Goal: Task Accomplishment & Management: Complete application form

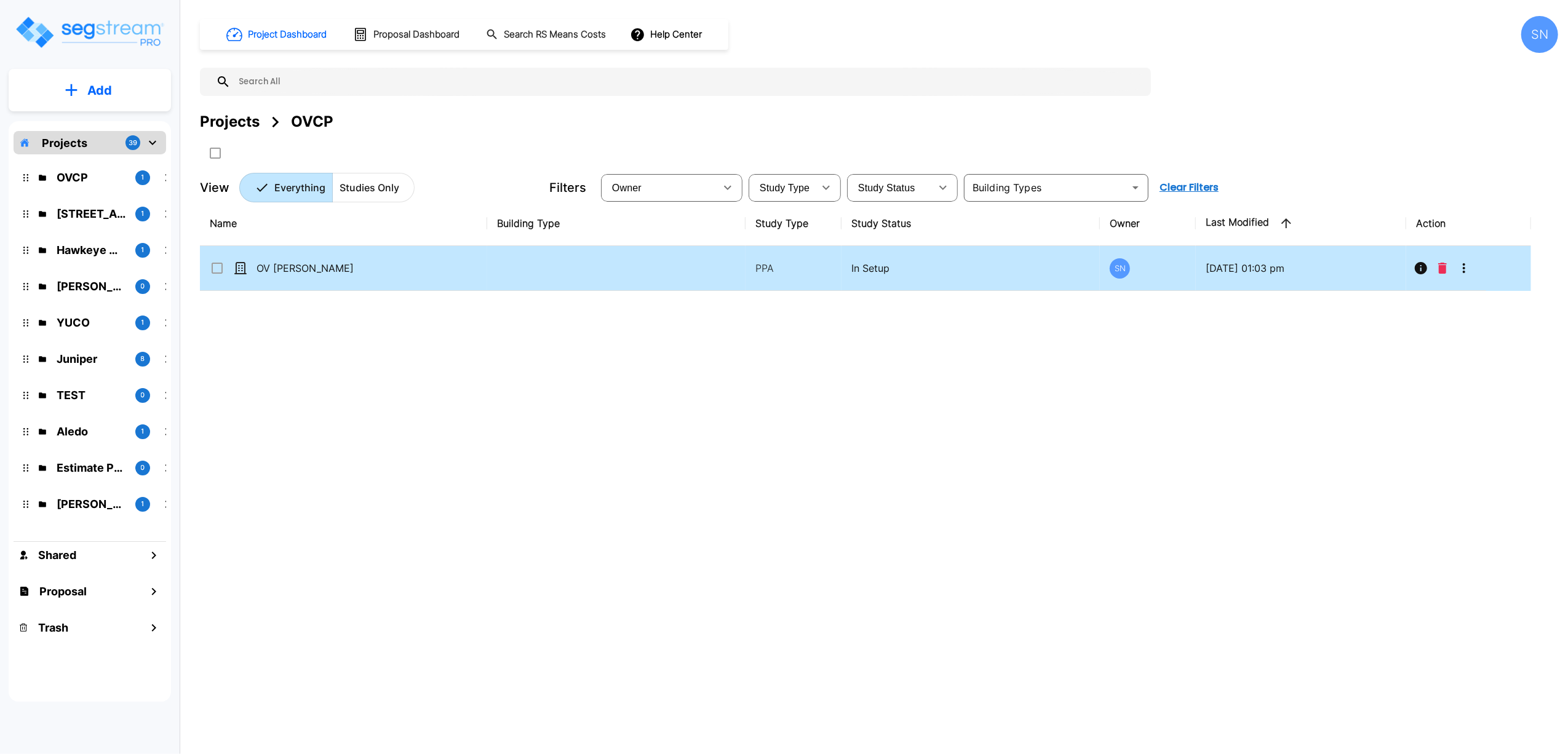
click at [298, 272] on p "OV [PERSON_NAME]" at bounding box center [318, 268] width 123 height 15
checkbox input "true"
click at [298, 272] on p "OV [PERSON_NAME]" at bounding box center [318, 268] width 123 height 15
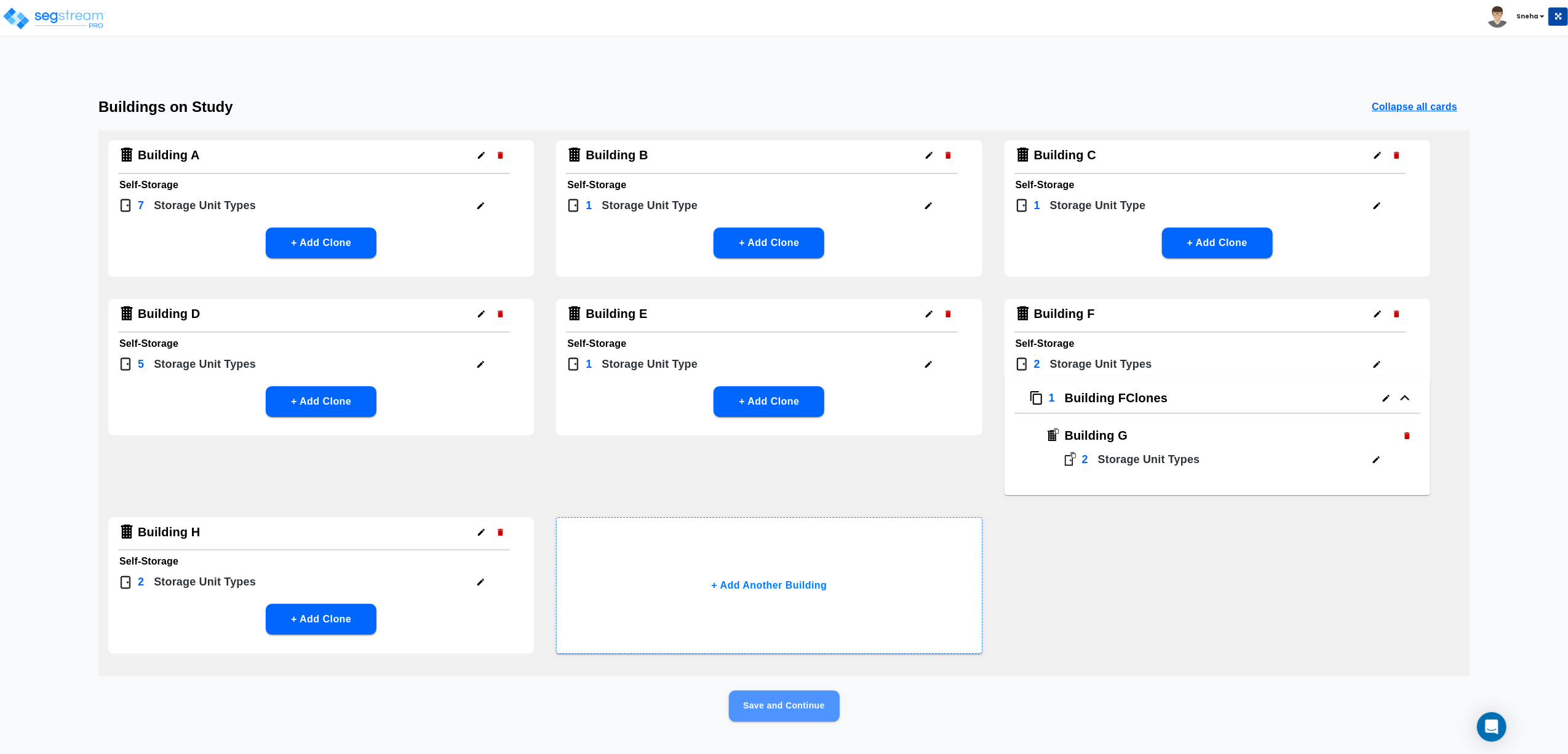
click at [785, 697] on button "Save and Continue" at bounding box center [784, 705] width 110 height 30
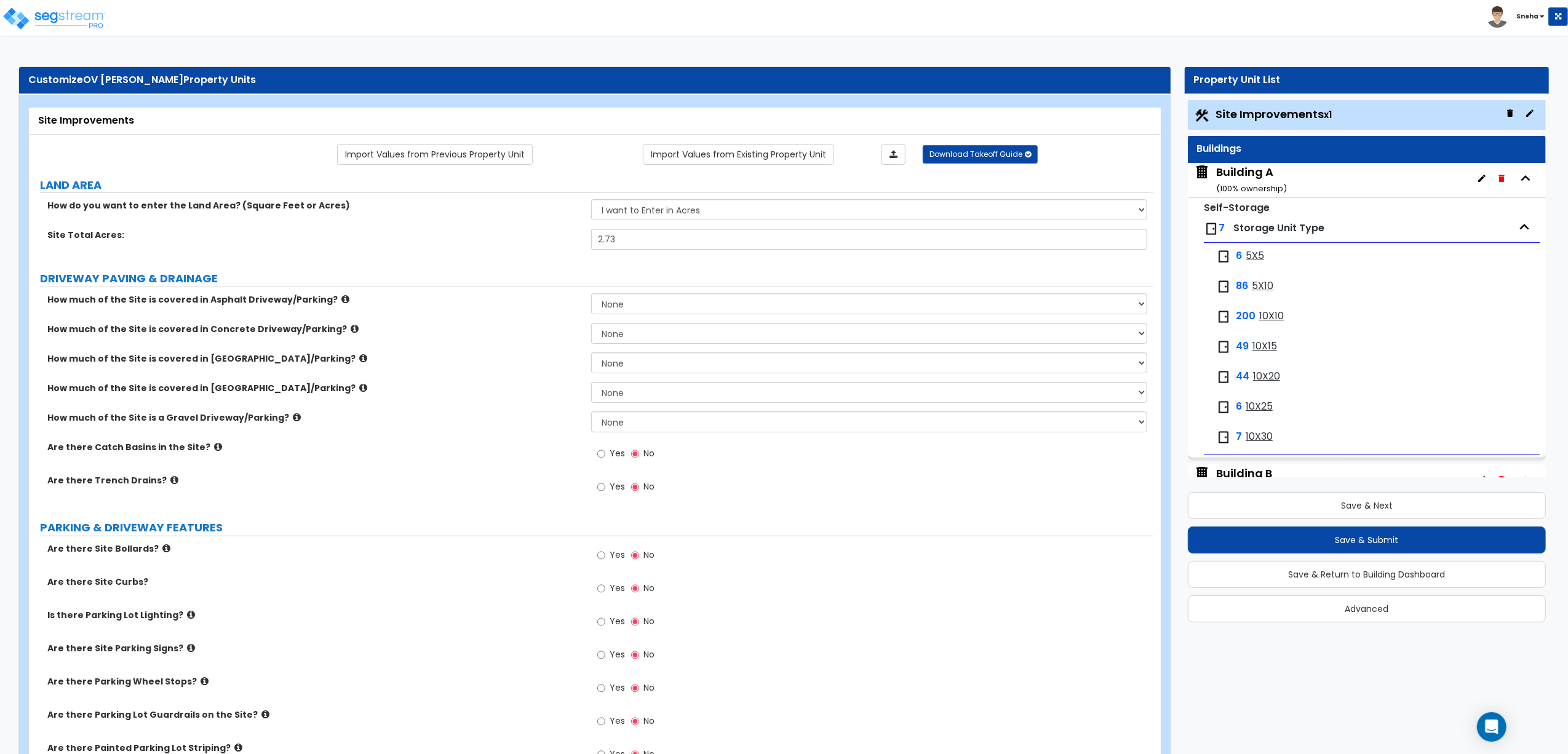
click at [1263, 175] on div "Building A ( 100 % ownership)" at bounding box center [1251, 180] width 70 height 31
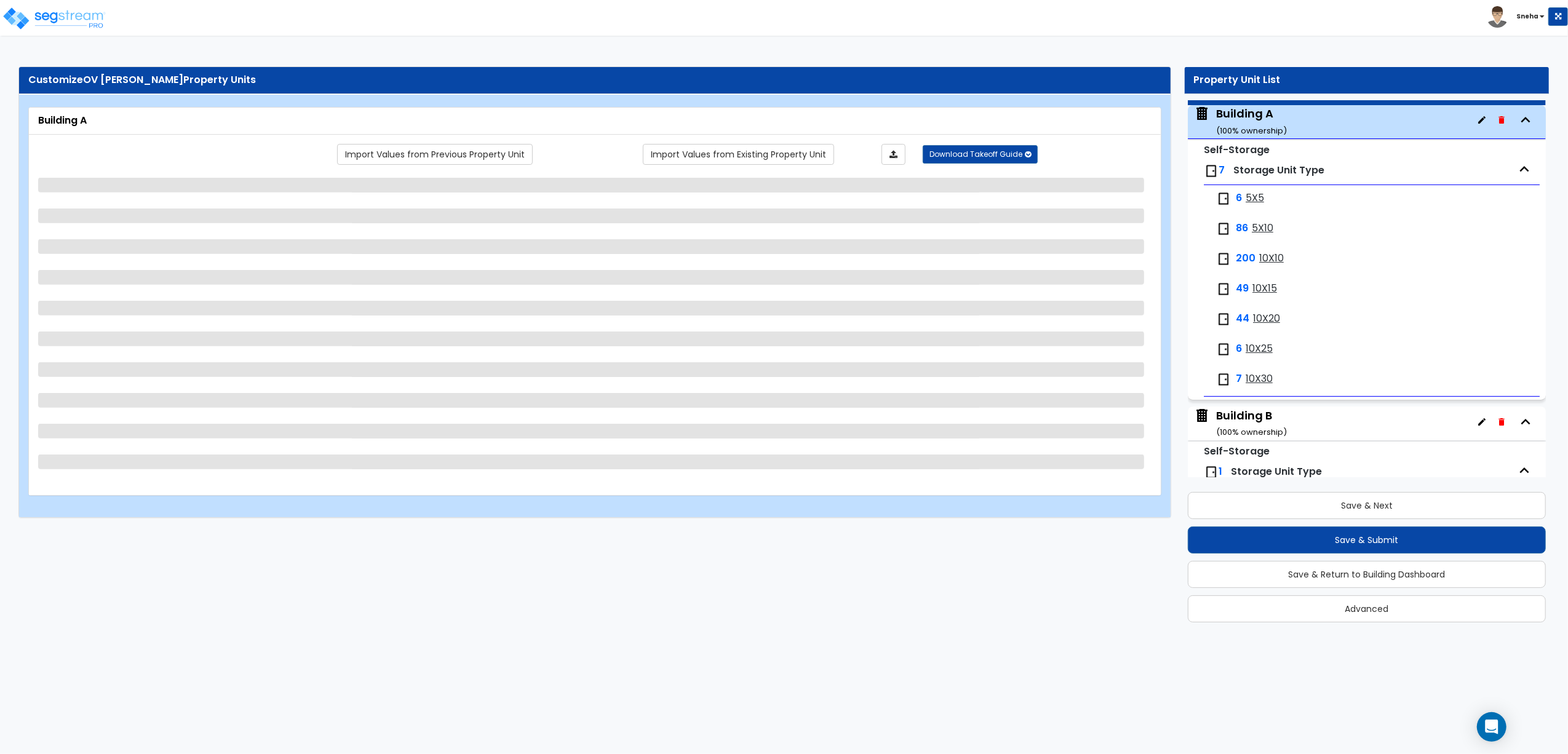
scroll to position [63, 0]
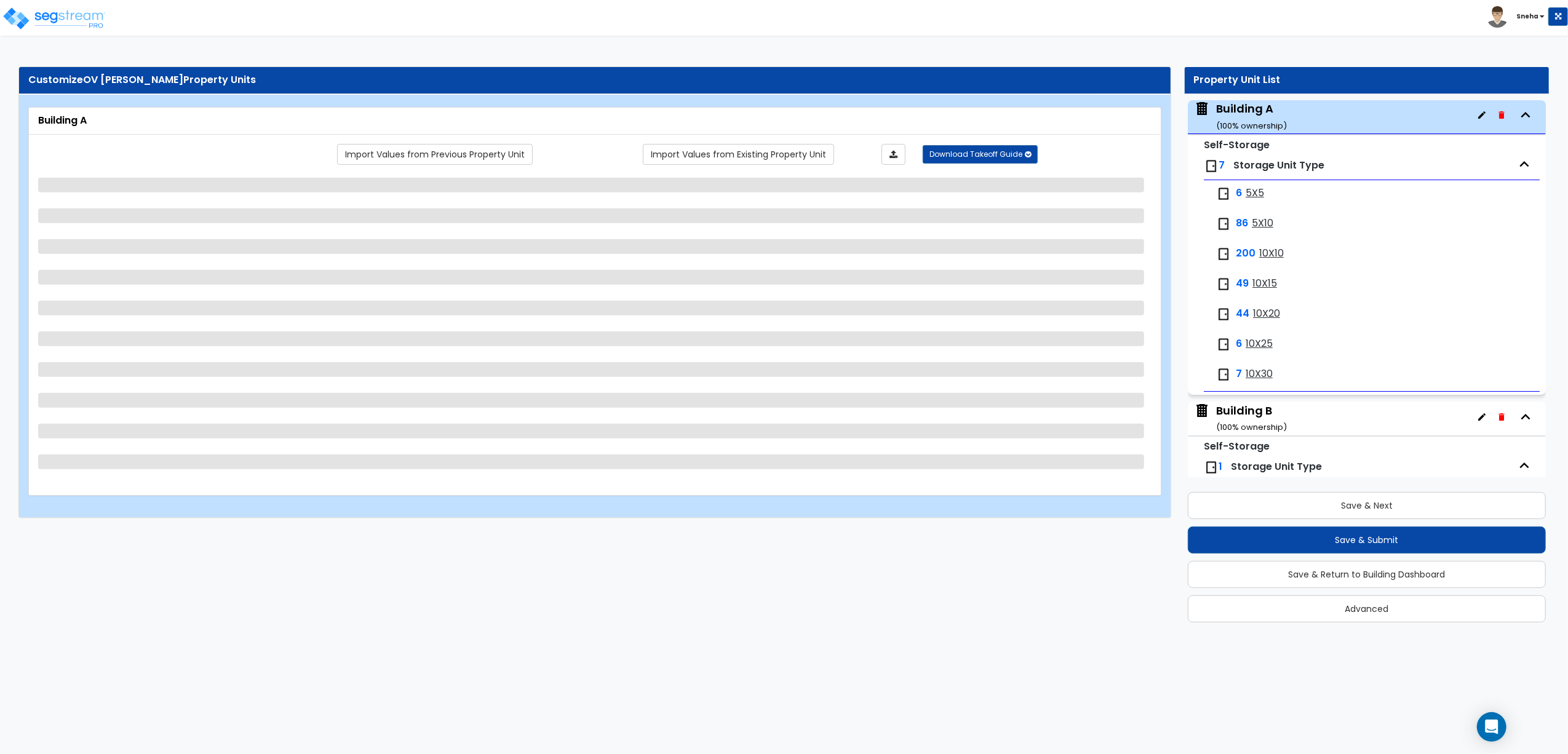
select select "2"
select select "3"
select select "6"
select select "2"
select select "7"
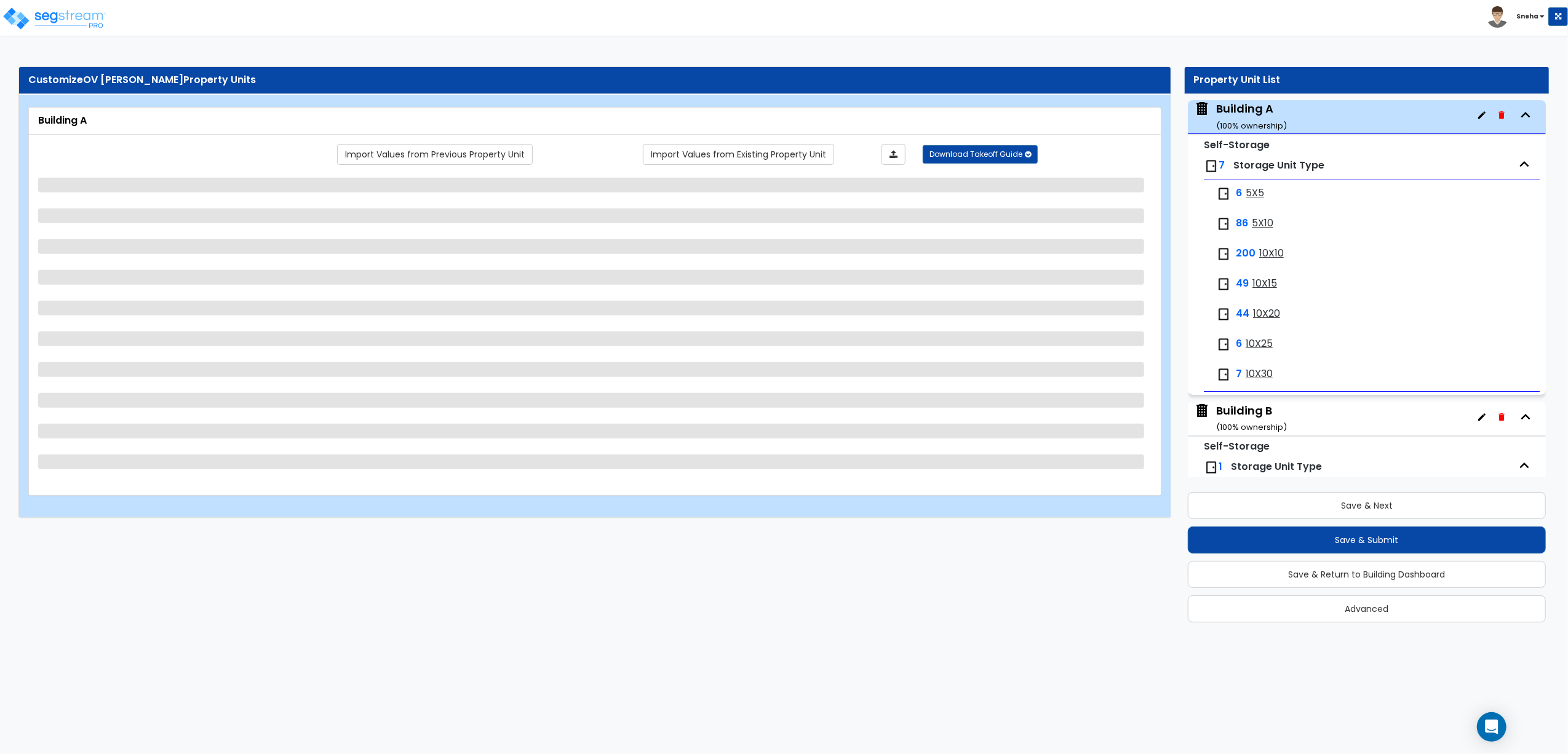
select select "3"
select select "2"
select select "1"
select select "2"
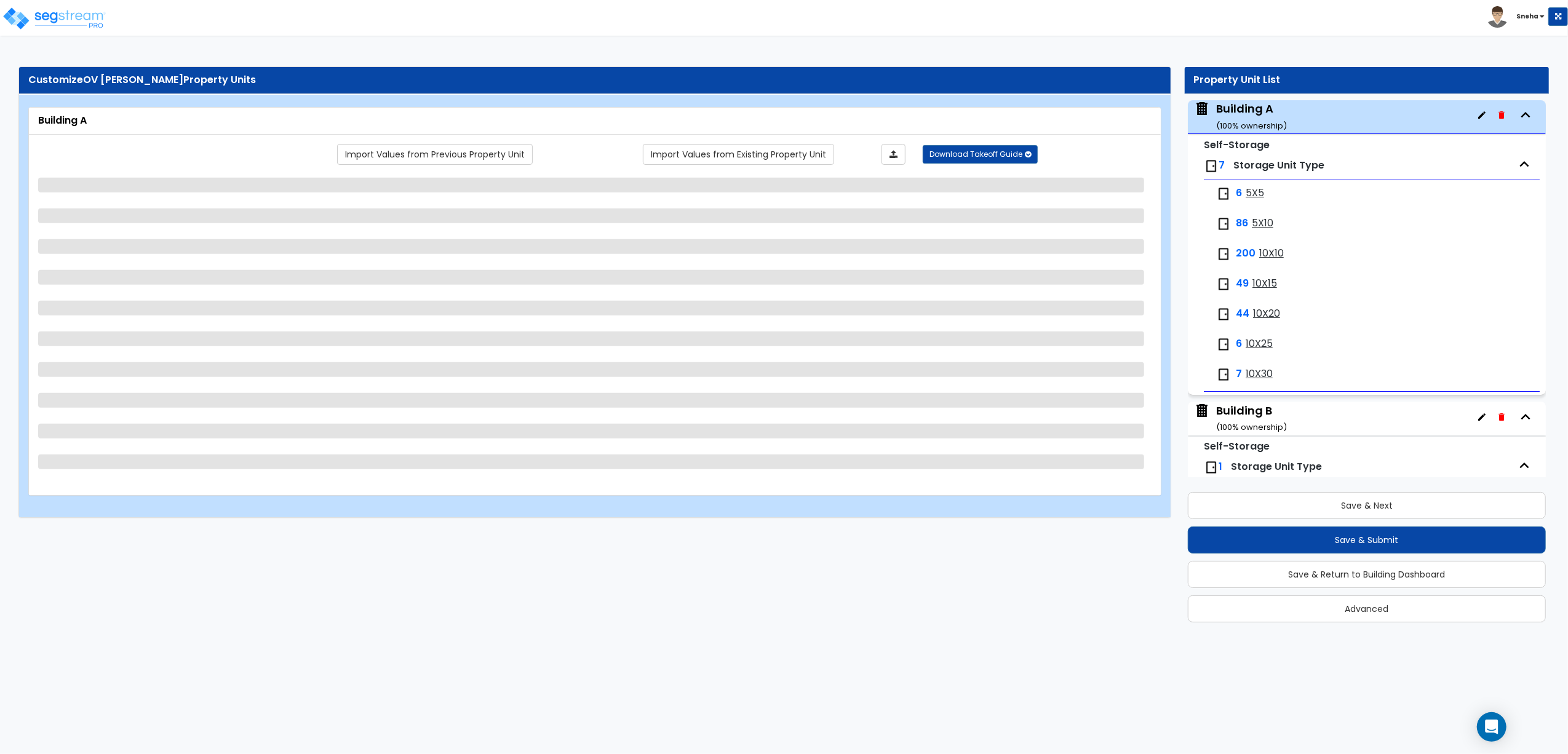
select select "3"
select select "2"
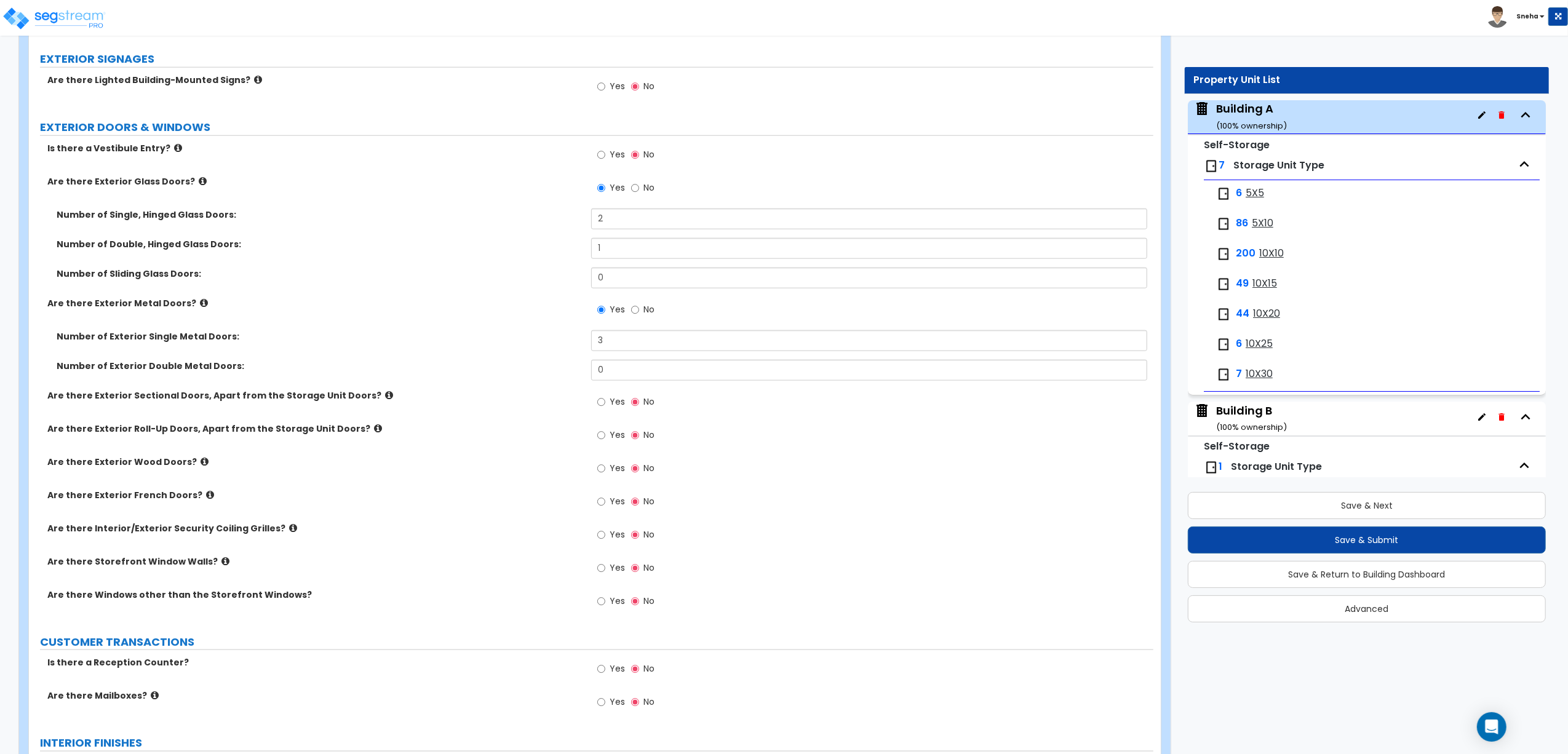
scroll to position [1312, 0]
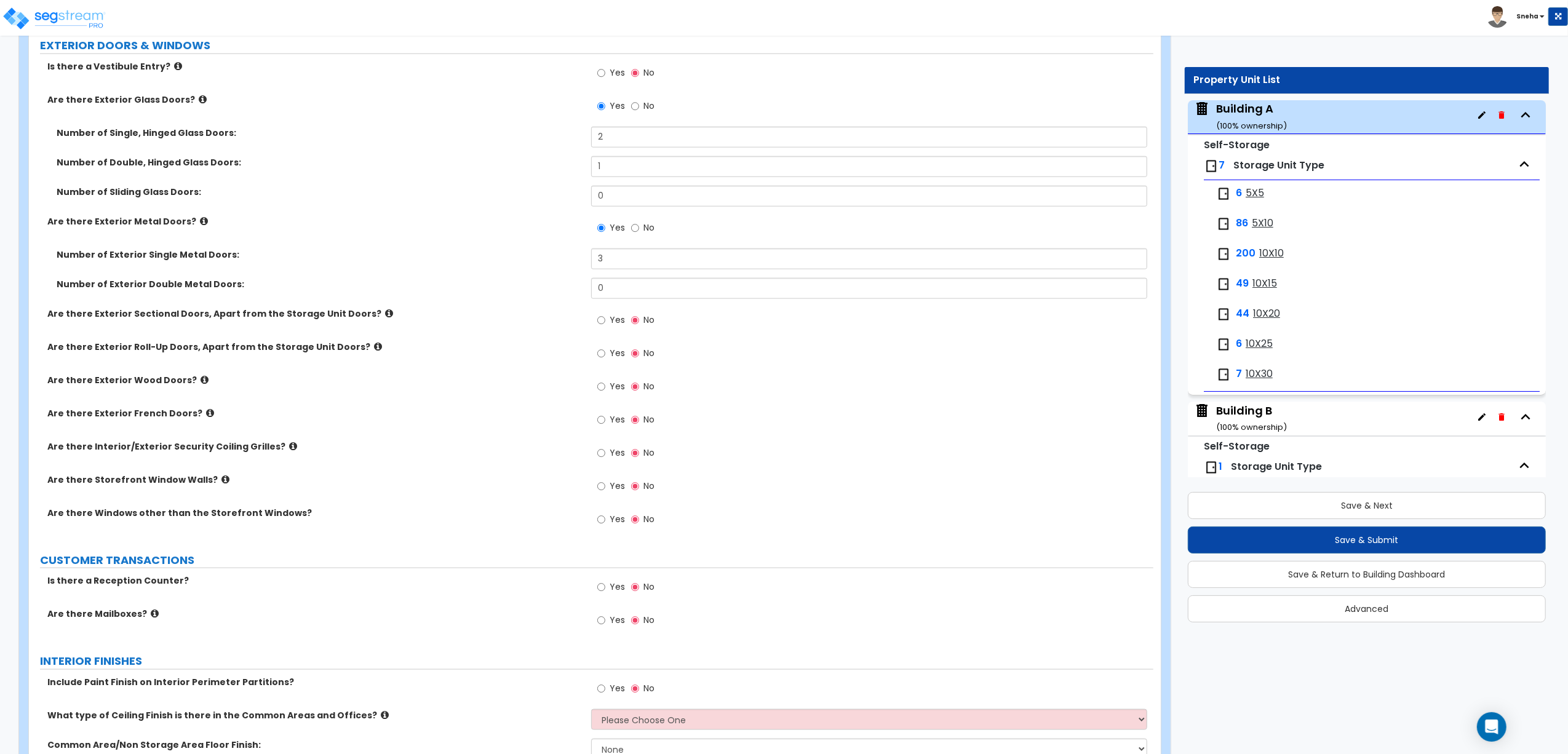
click at [614, 485] on span "Yes" at bounding box center [617, 485] width 16 height 13
click at [605, 485] on input "Yes" at bounding box center [601, 486] width 8 height 14
radio input "true"
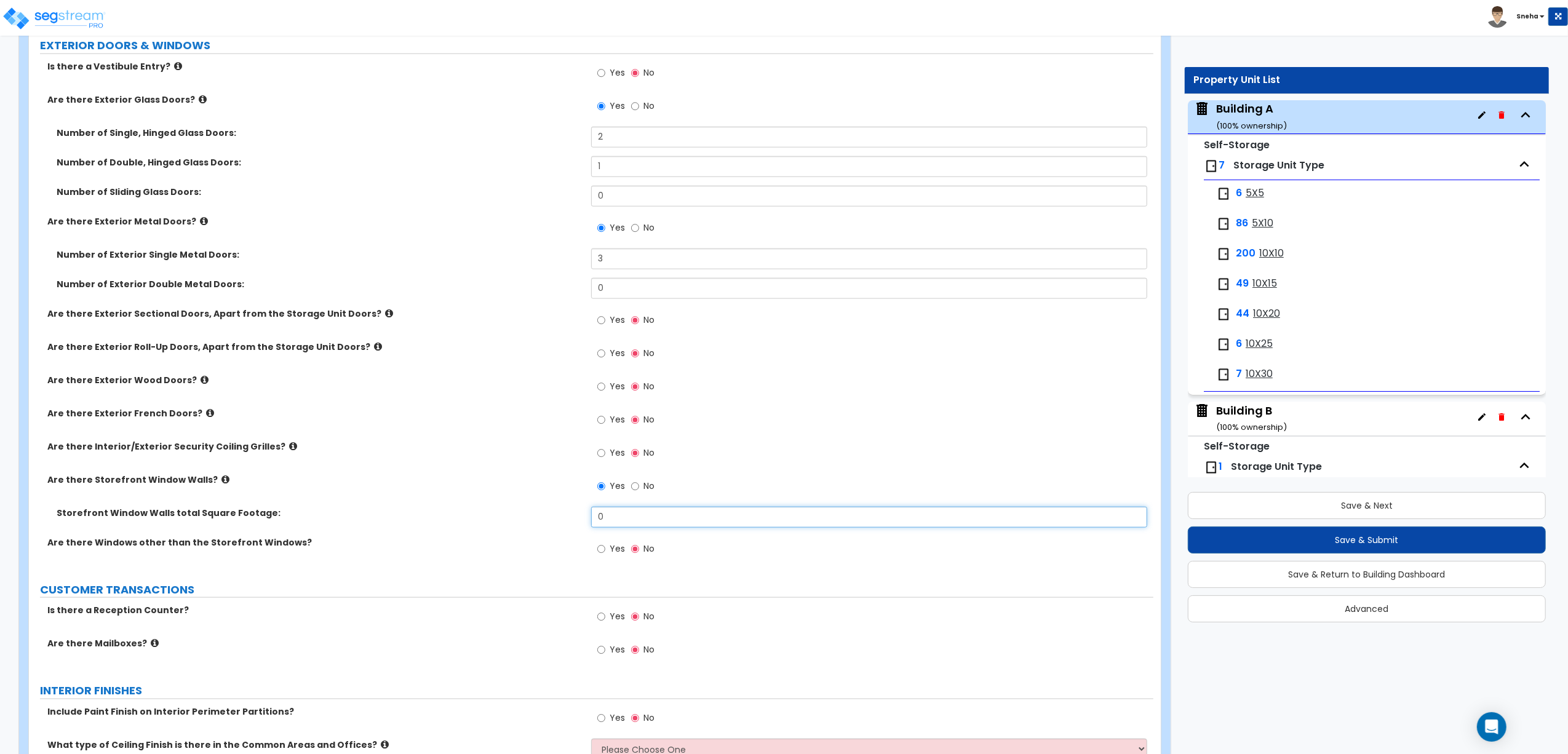
drag, startPoint x: 614, startPoint y: 518, endPoint x: 589, endPoint y: 517, distance: 25.0
click at [589, 517] on div "Storefront Window Walls total Square Footage: 0" at bounding box center [591, 522] width 1124 height 29
type input "42"
click at [589, 517] on div "Storefront Window Walls total Square Footage:" at bounding box center [310, 513] width 562 height 13
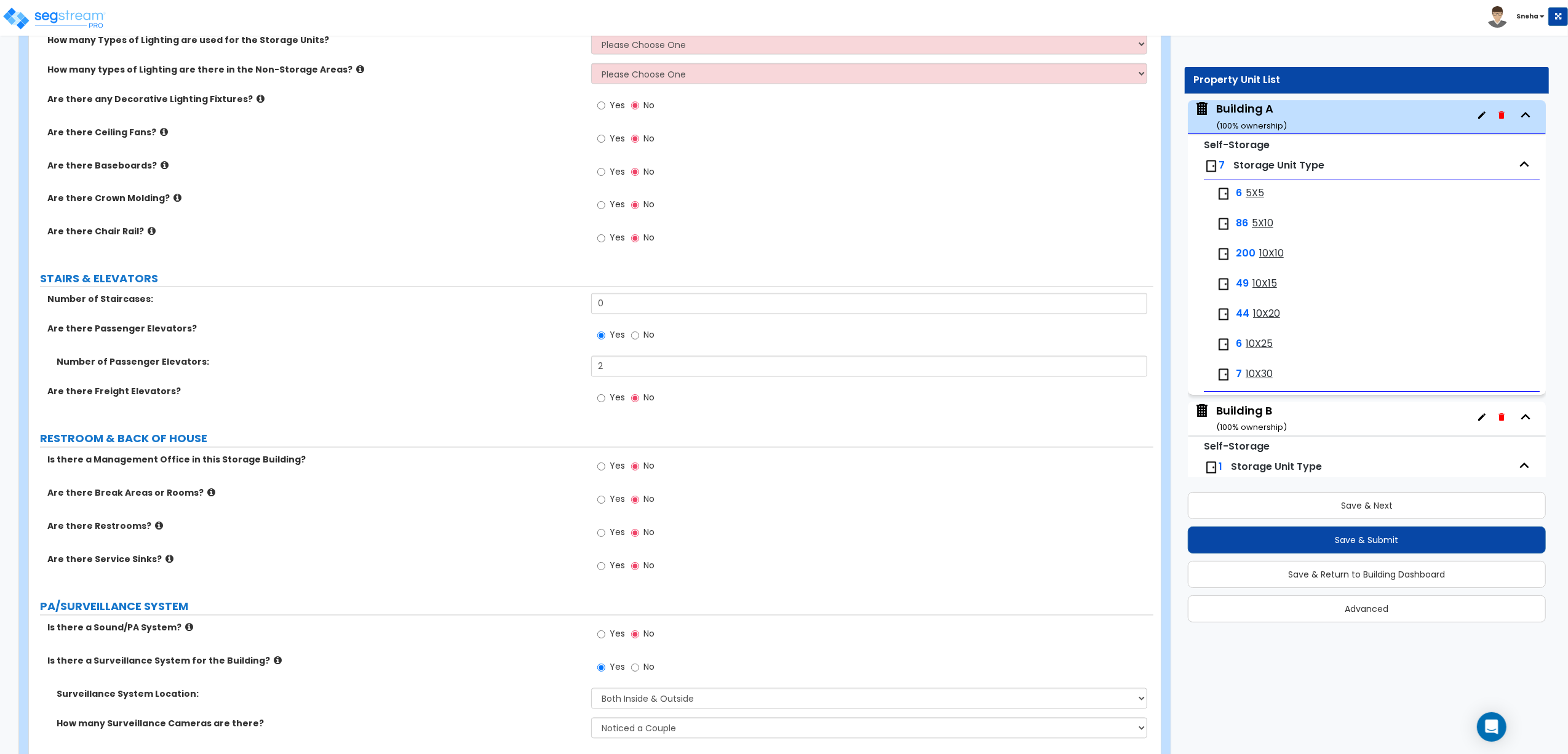
scroll to position [2213, 0]
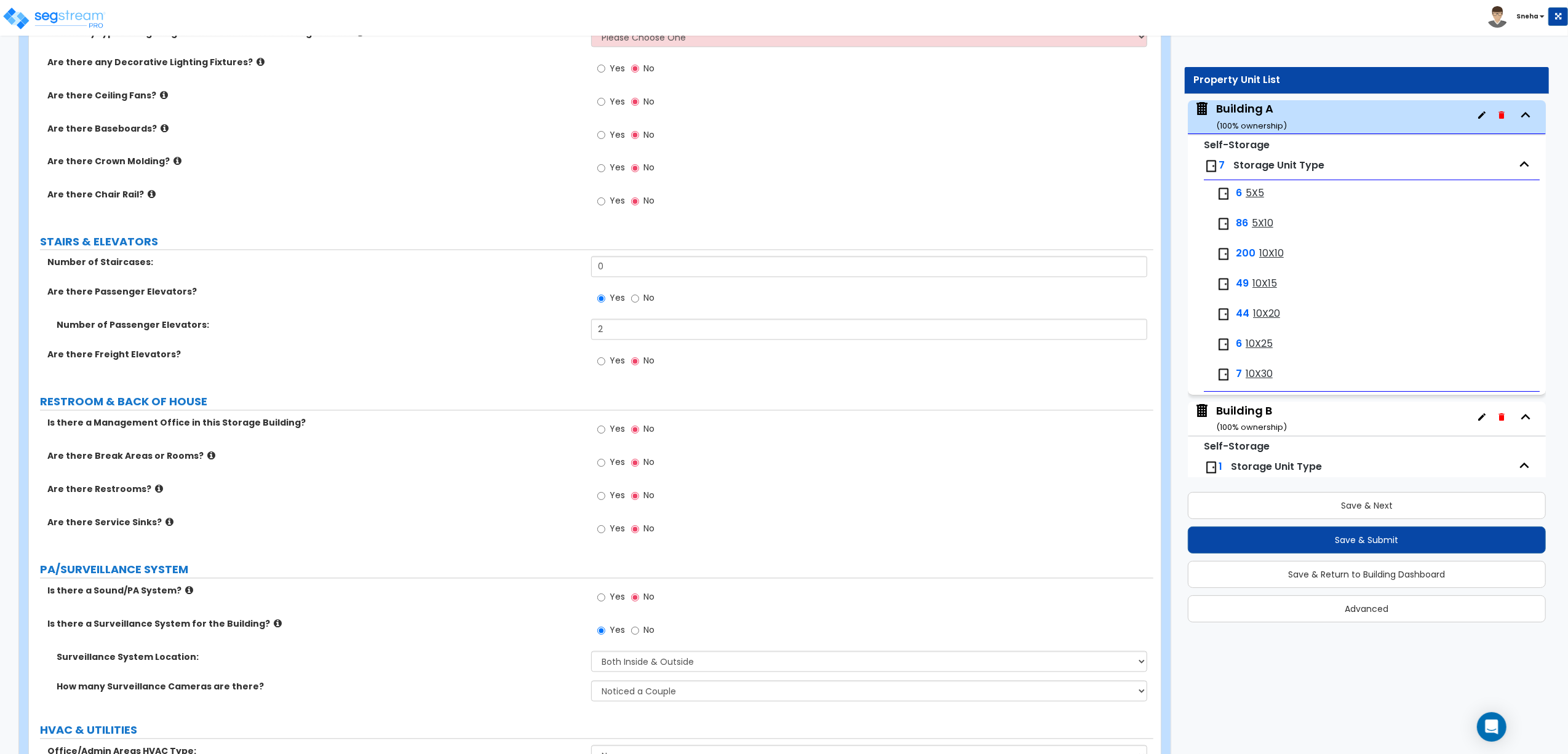
click at [609, 436] on label "Yes" at bounding box center [611, 431] width 27 height 21
click at [605, 436] on input "Yes" at bounding box center [601, 430] width 8 height 14
radio input "true"
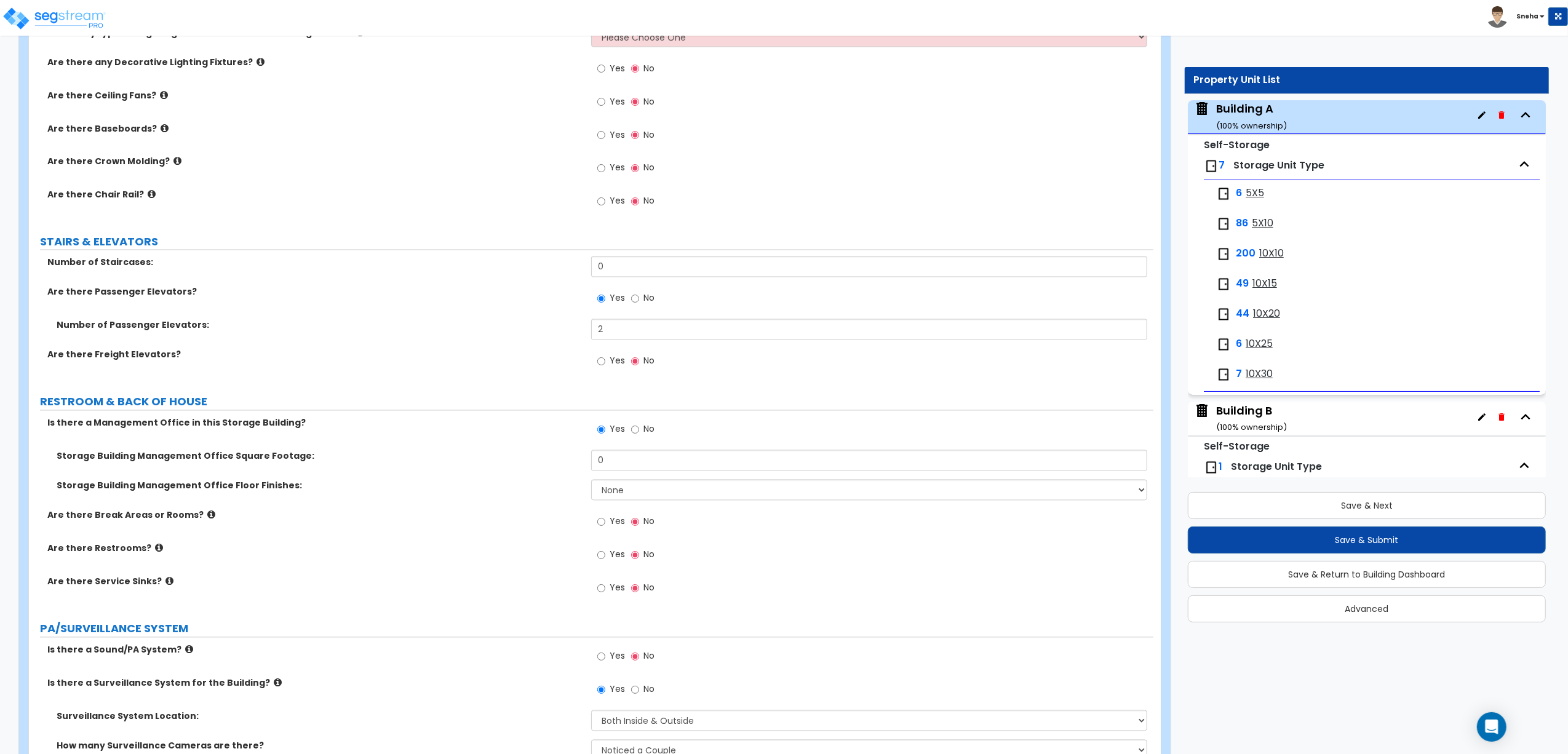
click at [519, 560] on div "Are there Restrooms? Yes No" at bounding box center [591, 559] width 1124 height 33
click at [608, 562] on label "Yes" at bounding box center [611, 556] width 27 height 21
click at [605, 562] on input "Yes" at bounding box center [601, 556] width 8 height 14
radio input "true"
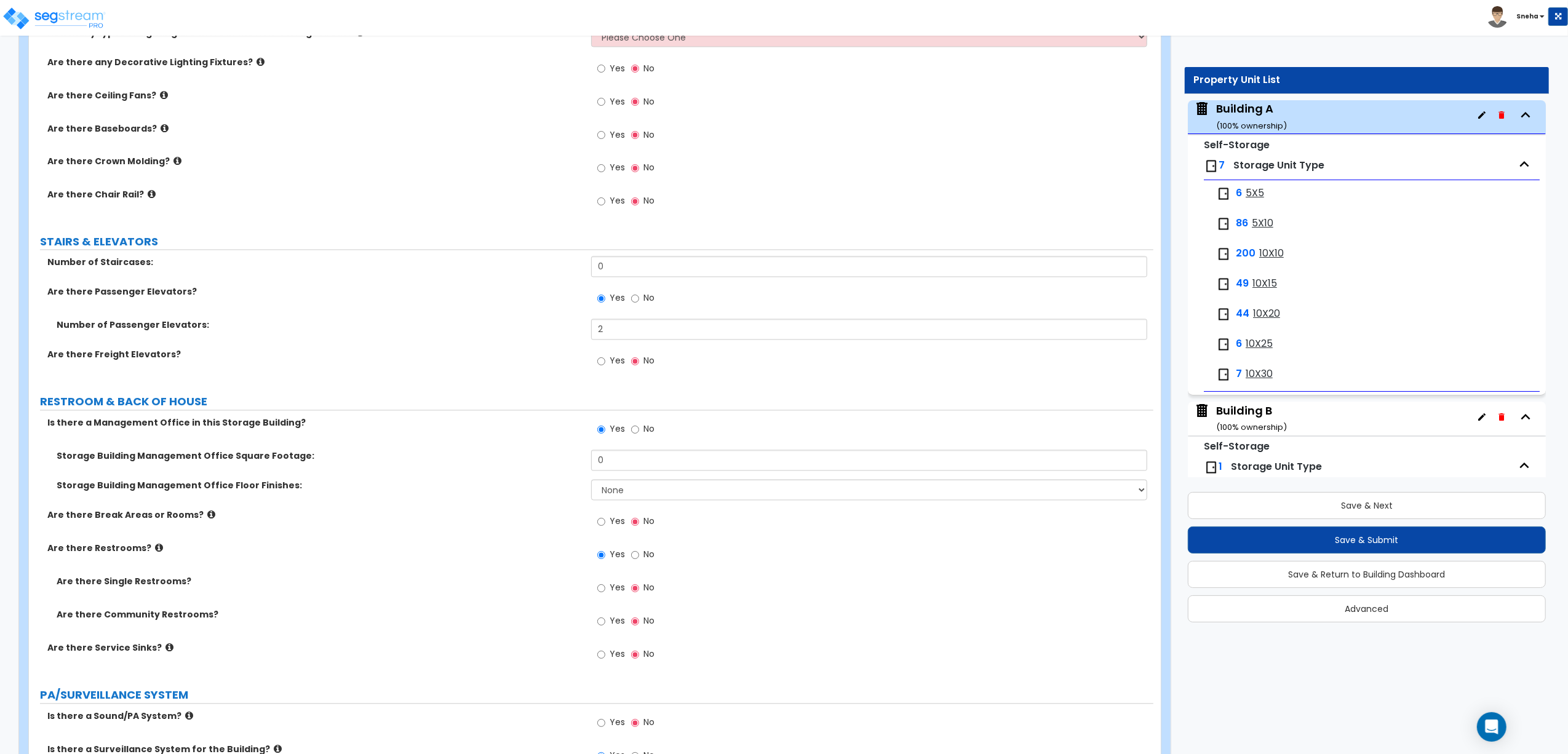
click at [613, 589] on span "Yes" at bounding box center [617, 588] width 16 height 13
click at [605, 589] on input "Yes" at bounding box center [601, 589] width 8 height 14
radio input "true"
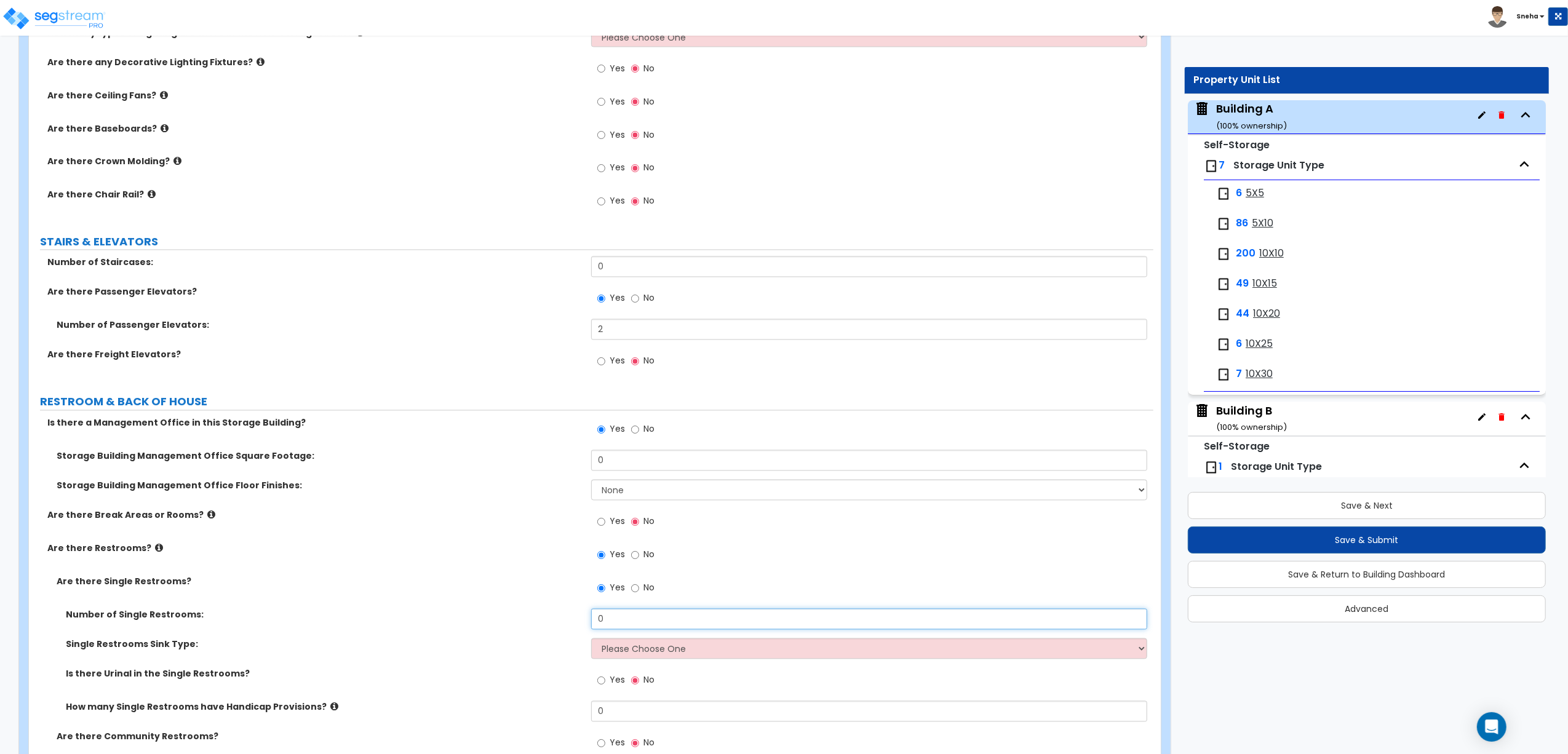
drag, startPoint x: 623, startPoint y: 620, endPoint x: 552, endPoint y: 622, distance: 71.0
click at [552, 622] on div "Number of Single Restrooms: 0" at bounding box center [591, 623] width 1124 height 29
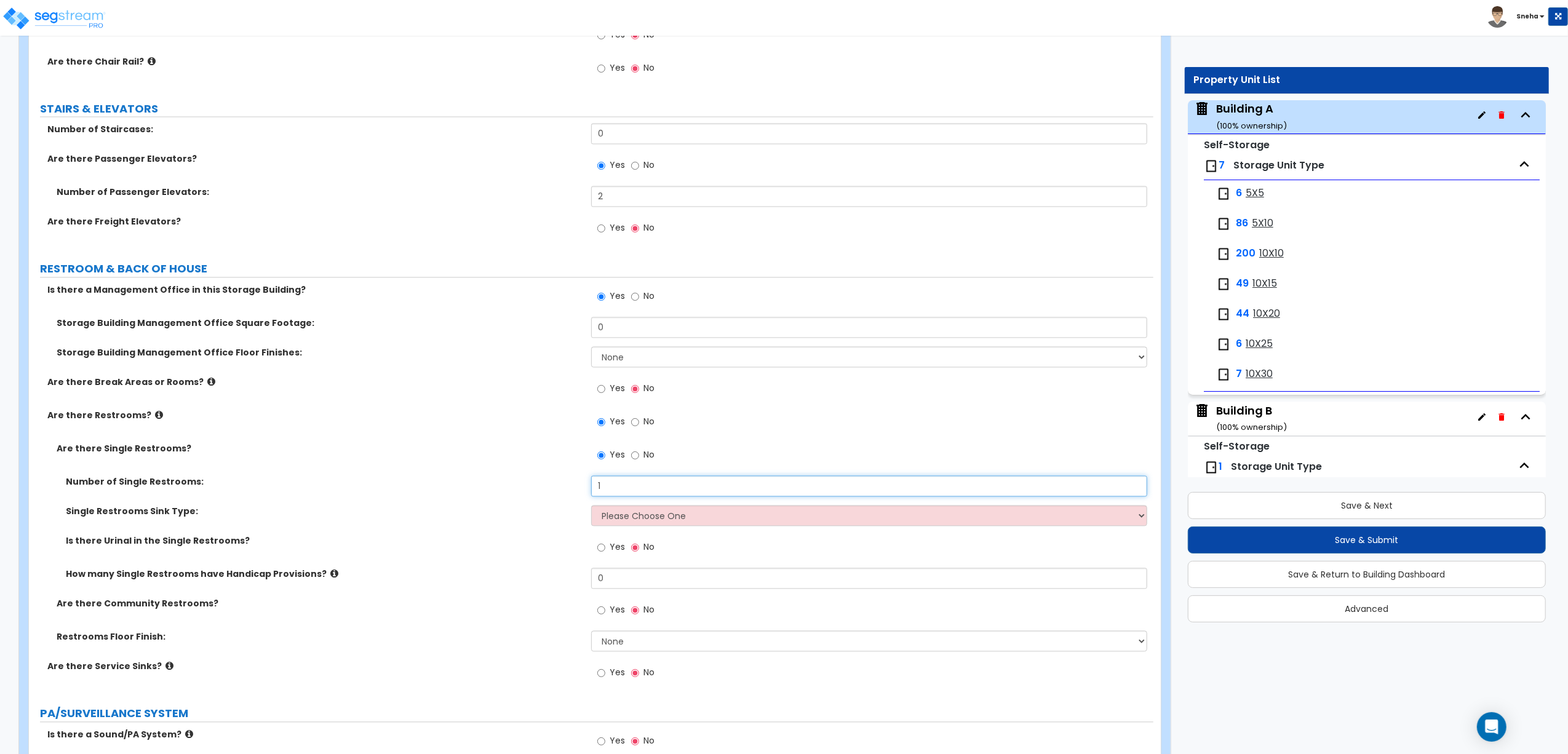
scroll to position [2459, 0]
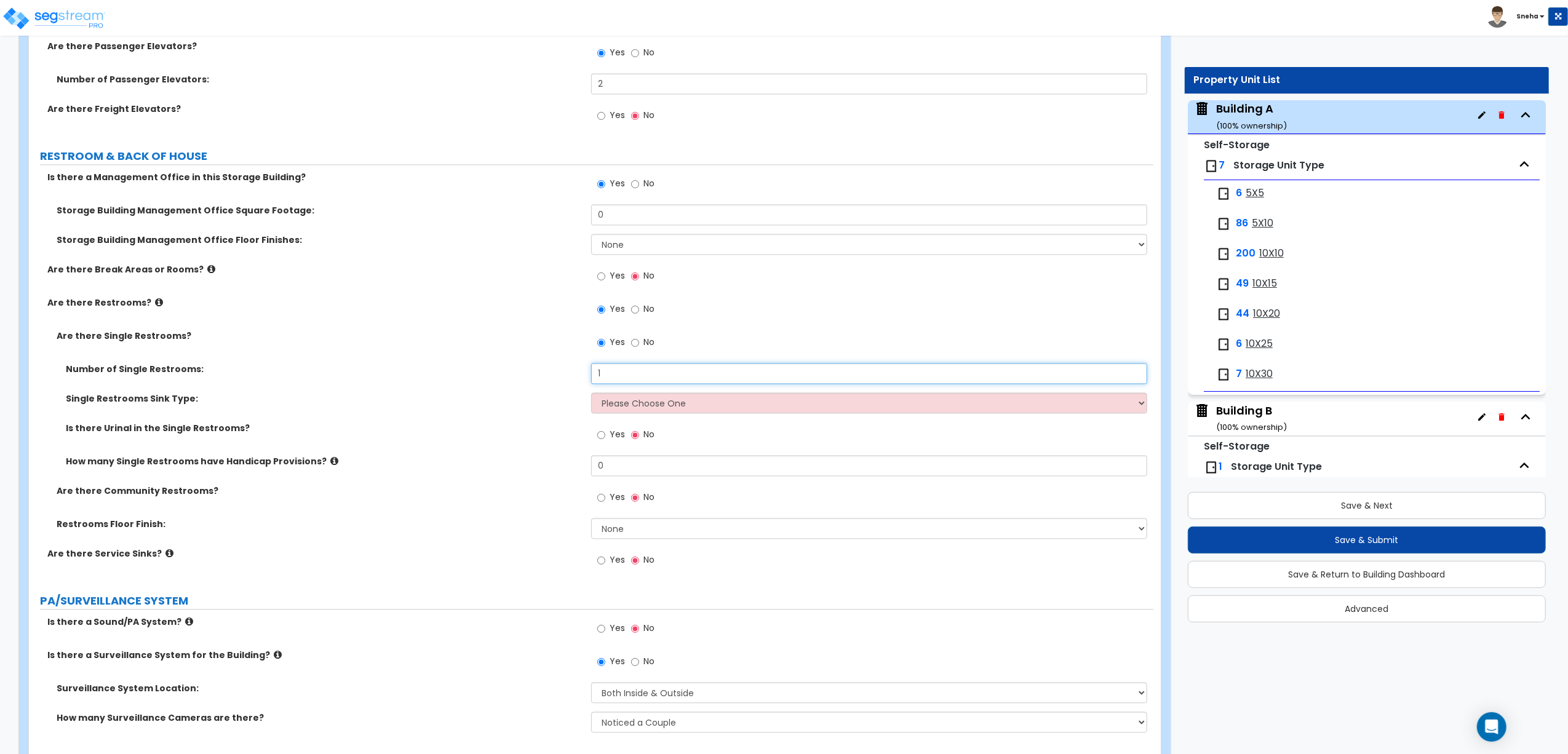
type input "1"
click at [652, 406] on select "Please Choose One Wall-mounted Vanity-mounted" at bounding box center [869, 402] width 556 height 21
select select "1"
click at [591, 396] on select "Please Choose One Wall-mounted Vanity-mounted" at bounding box center [869, 402] width 556 height 21
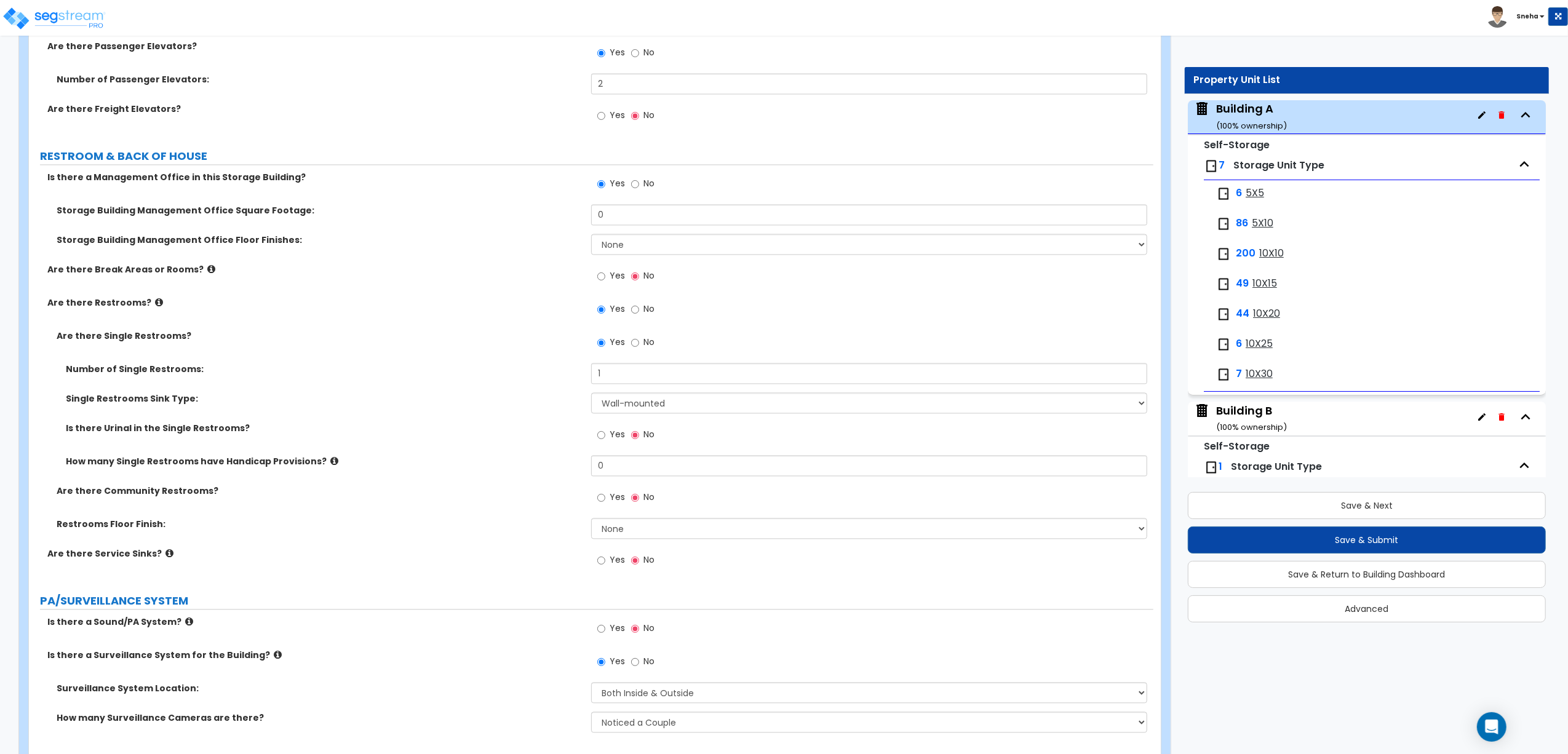
click at [476, 440] on div "Is there Urinal in the Single Restrooms? Yes No" at bounding box center [591, 439] width 1124 height 33
click at [522, 451] on div "Is there Urinal in the Single Restrooms? Yes No" at bounding box center [591, 439] width 1124 height 33
click at [616, 278] on span "Yes" at bounding box center [617, 275] width 16 height 13
click at [605, 278] on input "Yes" at bounding box center [601, 276] width 8 height 14
radio input "true"
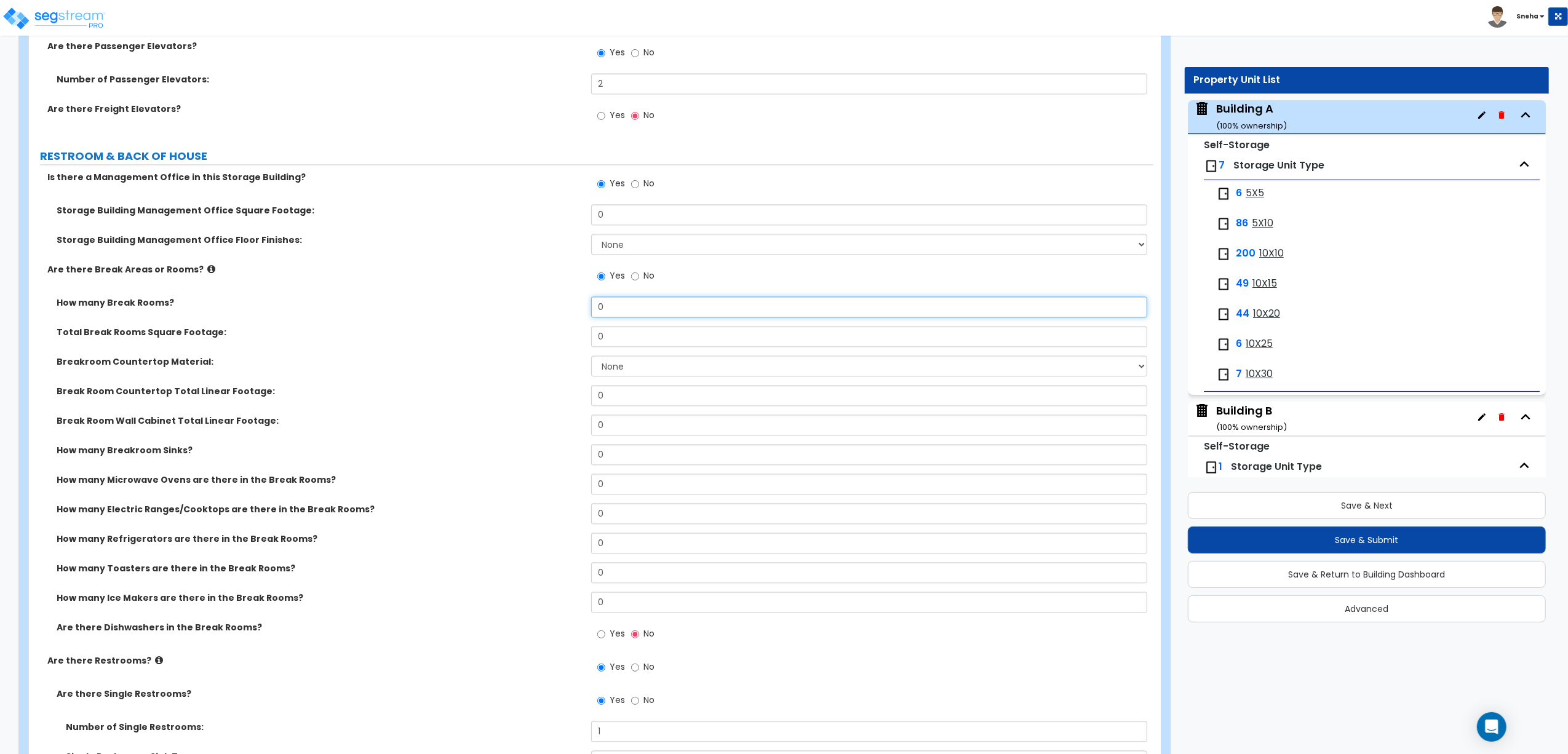
drag, startPoint x: 572, startPoint y: 311, endPoint x: 559, endPoint y: 311, distance: 13.0
click at [559, 311] on div "How many Break Rooms? 0" at bounding box center [591, 311] width 1124 height 29
type input "1"
click at [533, 356] on div "Total Break Rooms Square Footage: 0" at bounding box center [591, 341] width 1124 height 29
drag, startPoint x: 616, startPoint y: 398, endPoint x: 561, endPoint y: 401, distance: 55.1
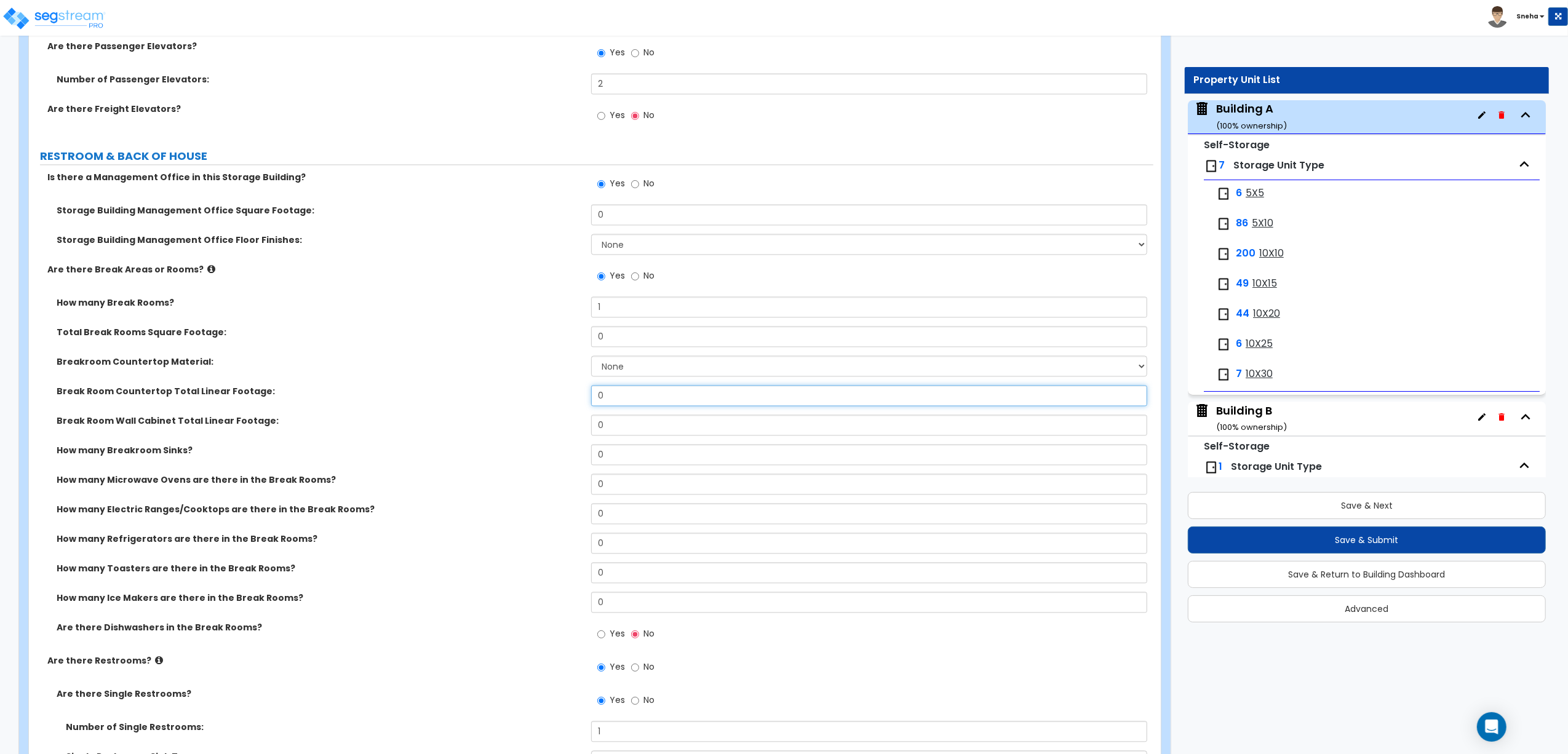
click at [561, 401] on div "Break Room Countertop Total Linear Footage: 0" at bounding box center [591, 399] width 1124 height 29
type input "9"
drag, startPoint x: 614, startPoint y: 431, endPoint x: 579, endPoint y: 432, distance: 35.0
click at [579, 432] on div "Break Room Wall Cabinet Total Linear Footage: 0" at bounding box center [591, 429] width 1124 height 29
type input "9"
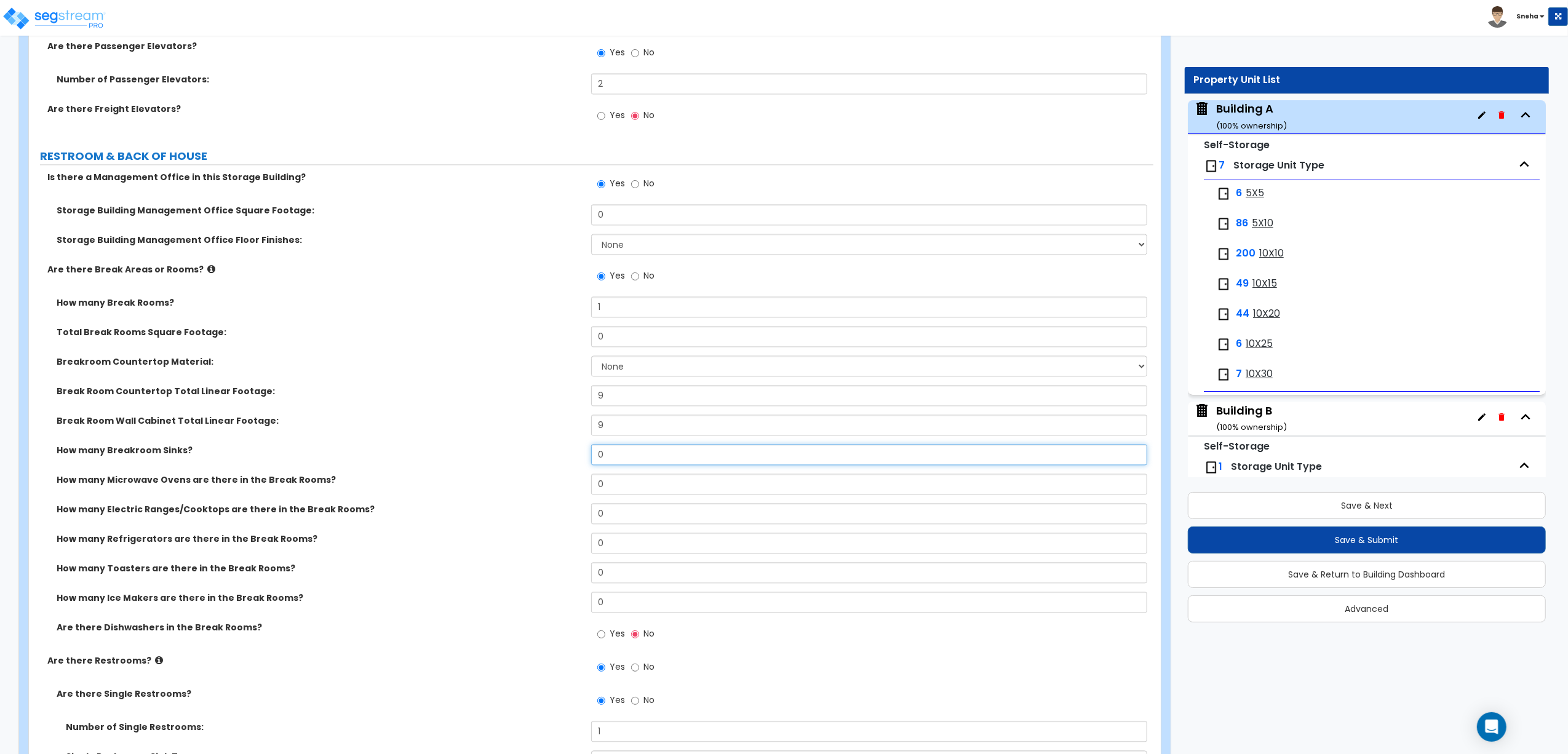
drag, startPoint x: 607, startPoint y: 455, endPoint x: 578, endPoint y: 460, distance: 29.4
click at [578, 460] on div "How many Breakroom Sinks? 0" at bounding box center [591, 458] width 1124 height 29
type input "1"
select select "1"
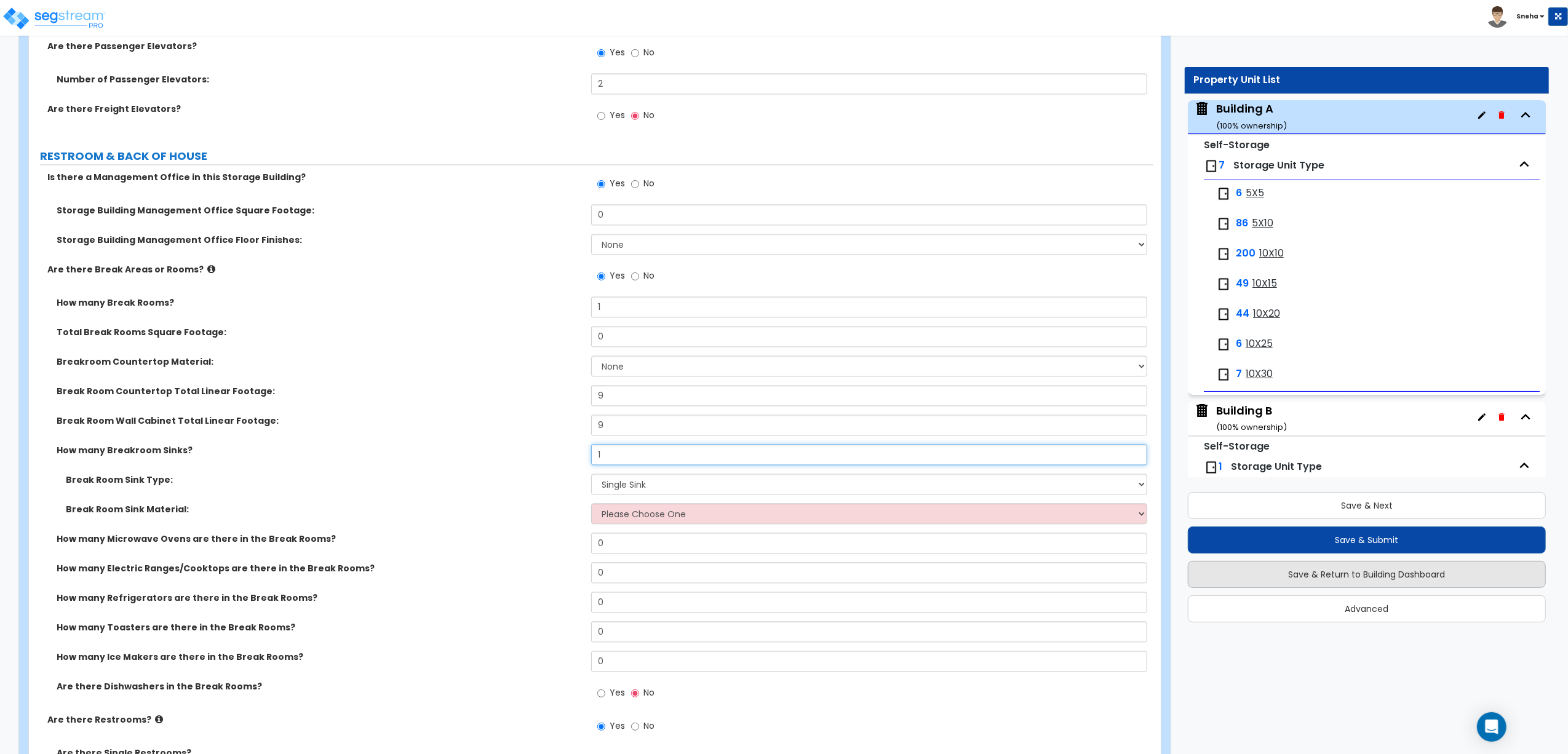
type input "1"
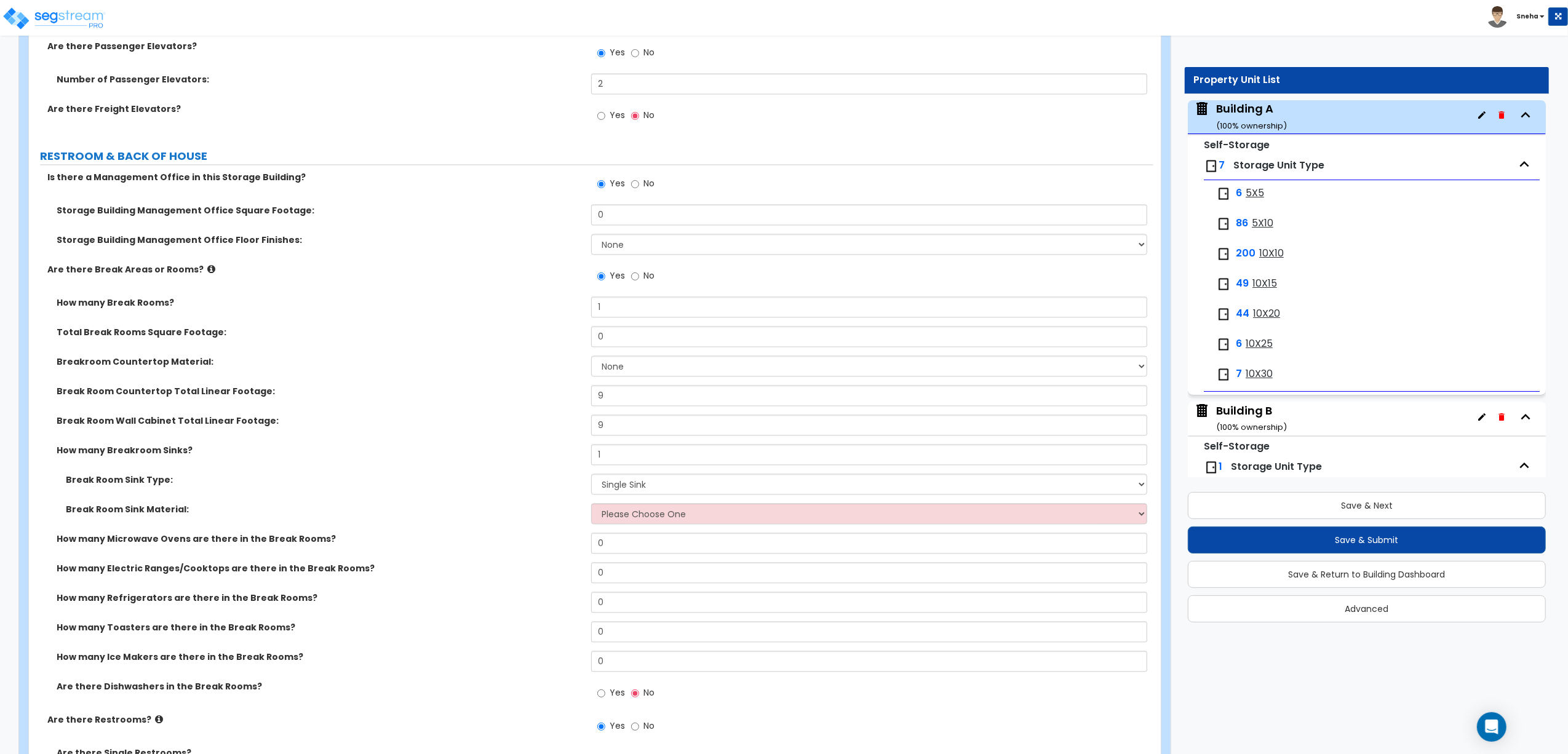
click at [502, 543] on label "How many Microwave Ovens are there in the Break Rooms?" at bounding box center [319, 538] width 526 height 13
click at [613, 522] on select "Please Choose One Stainless Steel Porcelain Enamel Cast Iron" at bounding box center [869, 513] width 556 height 21
select select "1"
click at [591, 507] on select "Please Choose One Stainless Steel Porcelain Enamel Cast Iron" at bounding box center [869, 513] width 556 height 21
